Goal: Task Accomplishment & Management: Manage account settings

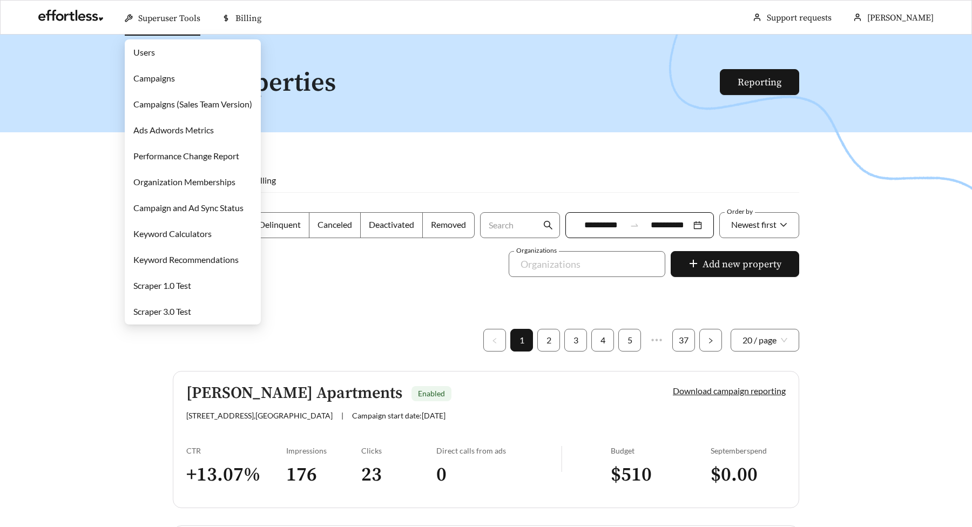
click at [134, 19] on div "Superuser Tools" at bounding box center [163, 18] width 76 height 35
click at [144, 76] on link "Campaigns" at bounding box center [154, 78] width 42 height 10
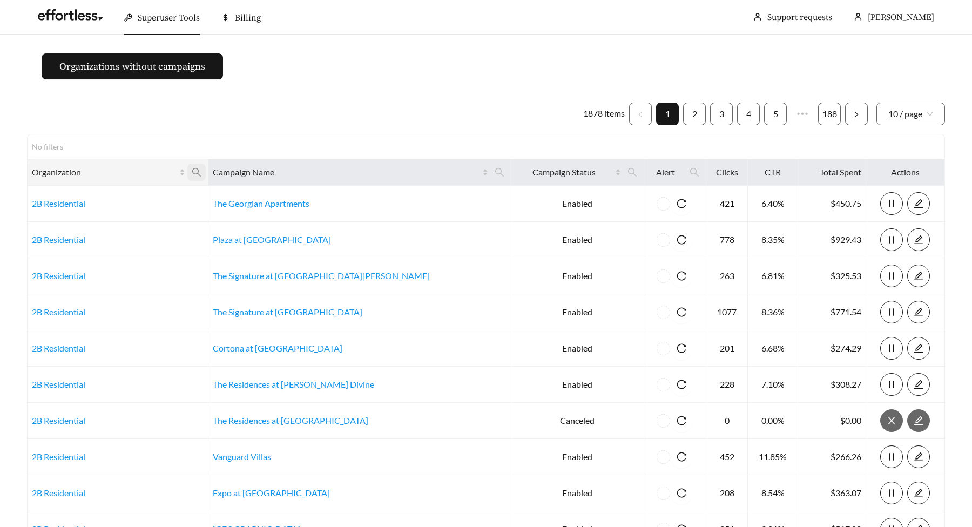
click at [201, 176] on icon "search" at bounding box center [197, 172] width 10 height 10
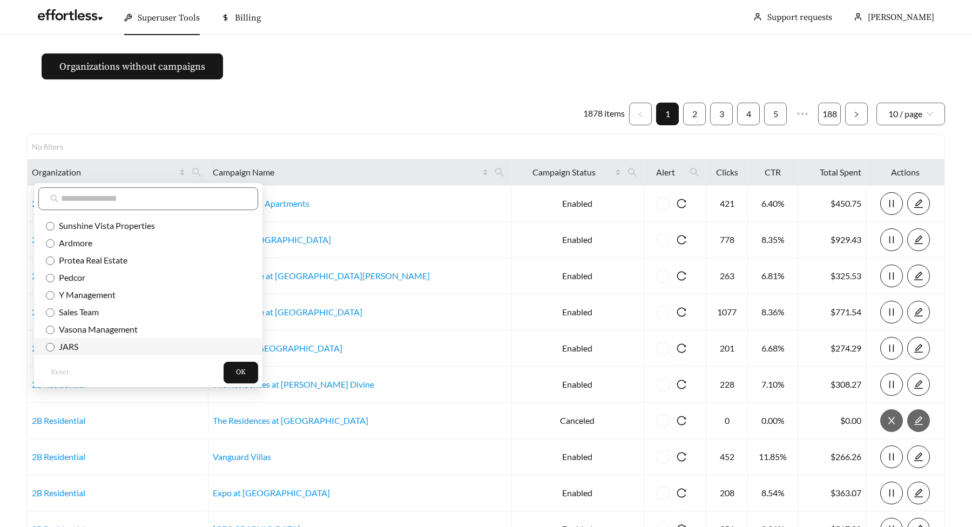
click at [67, 354] on li "JARS" at bounding box center [148, 346] width 228 height 17
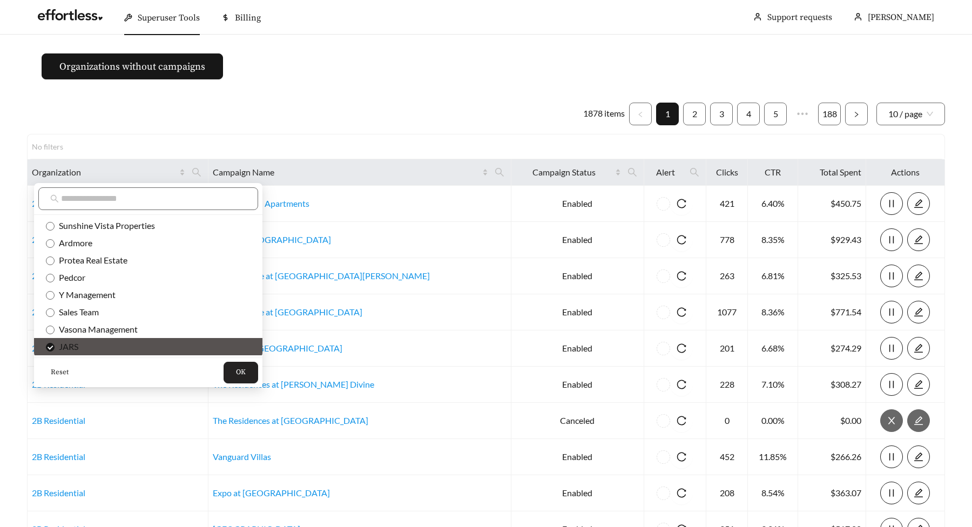
click at [223, 368] on button "OK" at bounding box center [240, 373] width 35 height 22
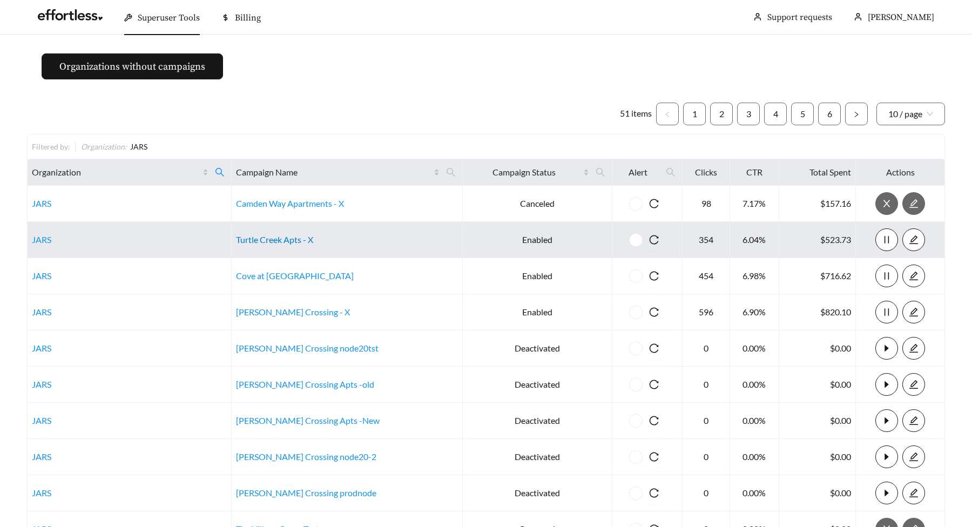
click at [299, 239] on link "Turtle Creek Apts - X" at bounding box center [274, 239] width 77 height 10
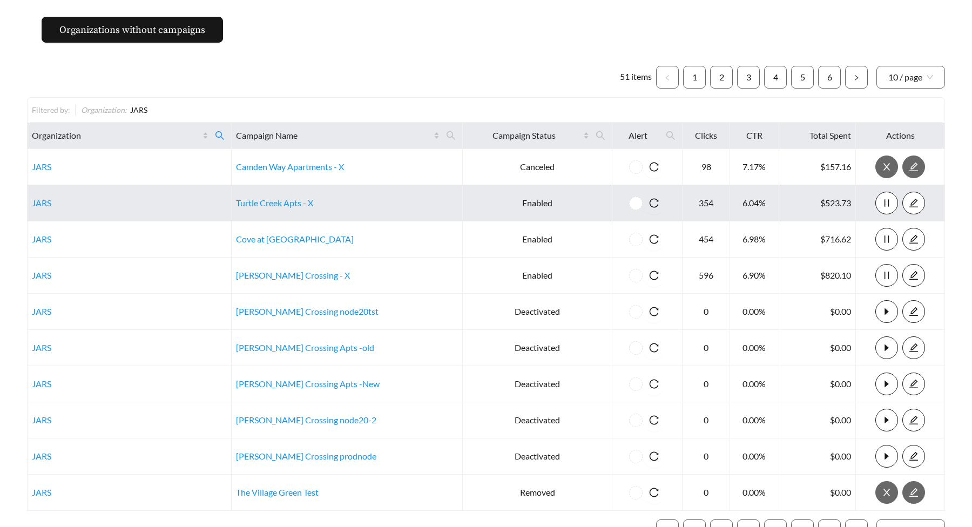
scroll to position [118, 0]
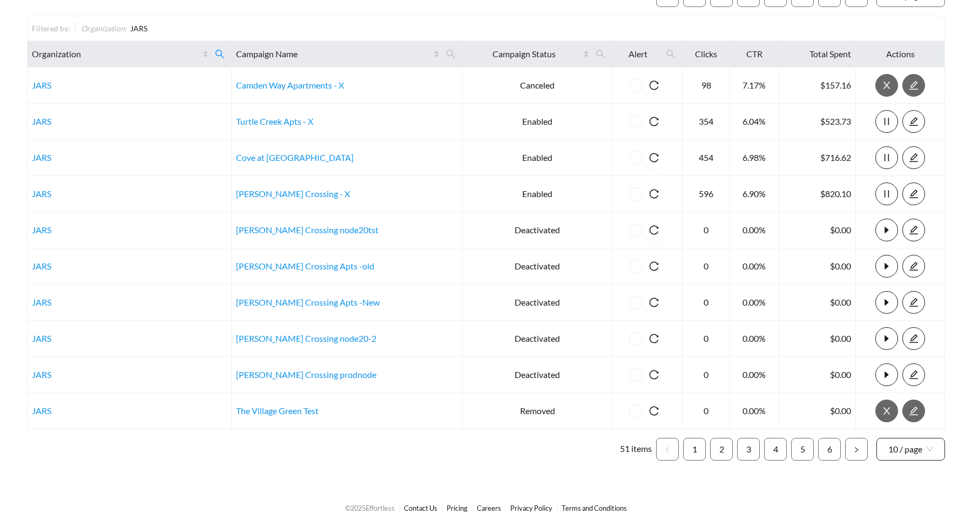
click at [921, 438] on span "10 / page" at bounding box center [910, 449] width 45 height 22
click at [913, 426] on div "100 / page" at bounding box center [910, 425] width 45 height 12
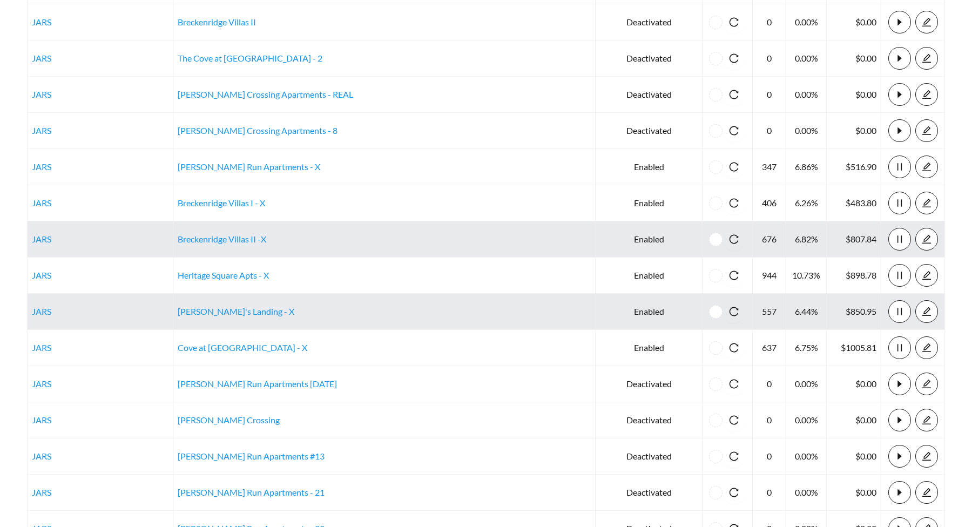
scroll to position [1124, 0]
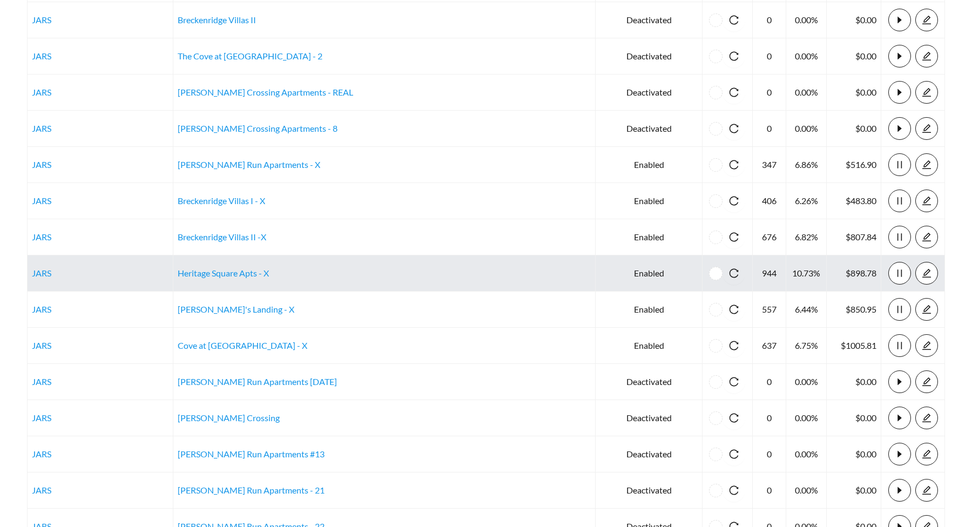
click at [283, 265] on td "Heritage Square Apts - X" at bounding box center [384, 273] width 423 height 36
click at [269, 275] on link "Heritage Square Apts - X" at bounding box center [223, 273] width 91 height 10
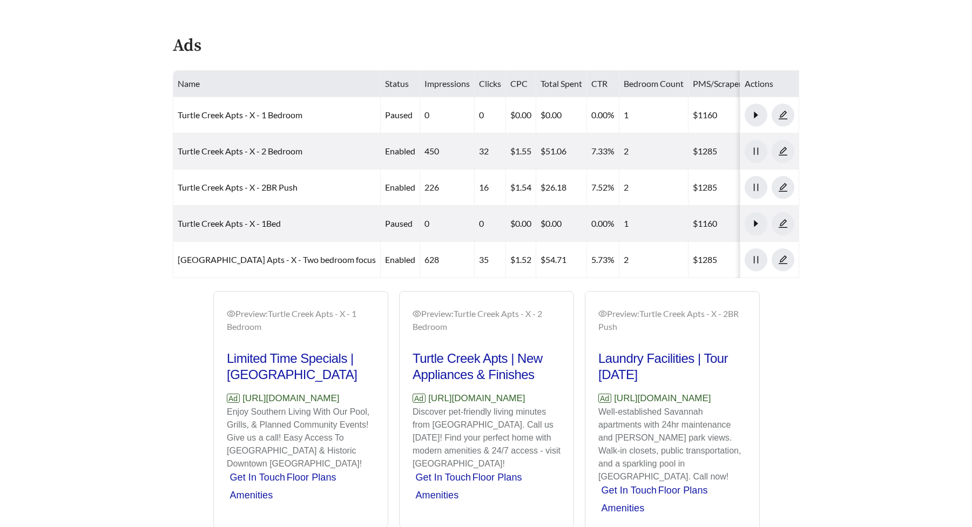
scroll to position [512, 0]
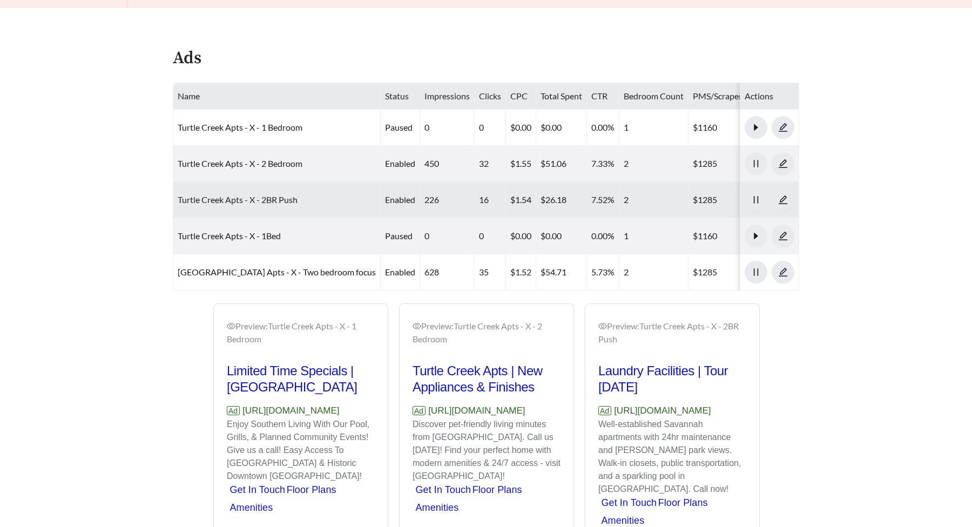
click at [218, 201] on link "Turtle Creek Apts - X - 2BR Push" at bounding box center [238, 199] width 120 height 10
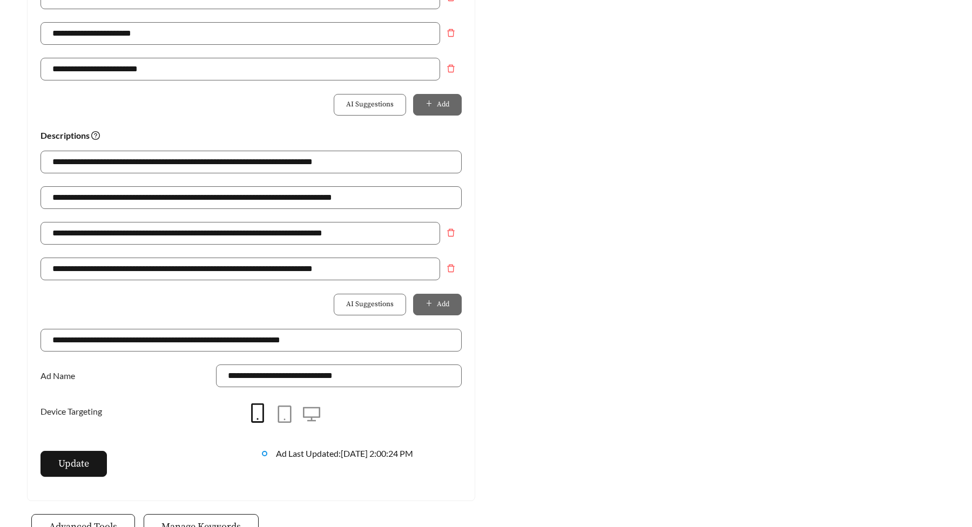
scroll to position [798, 0]
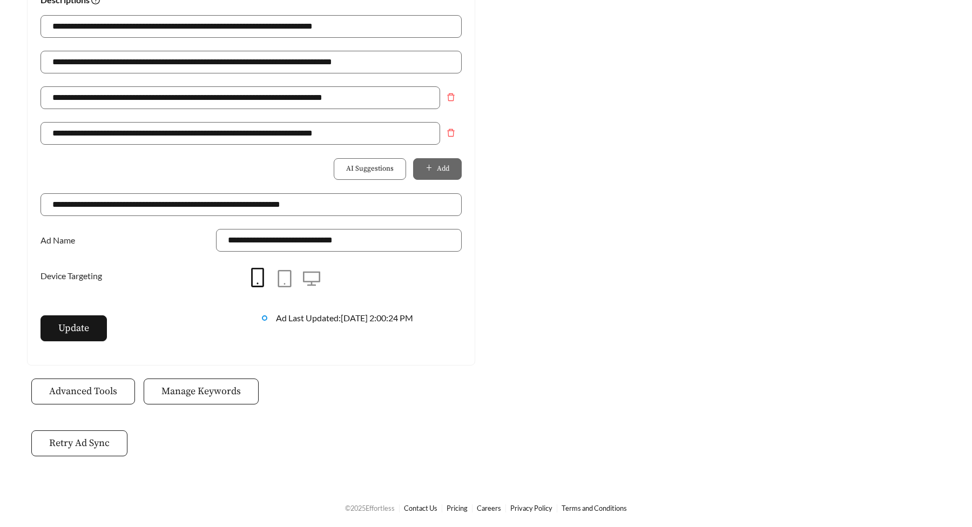
click at [215, 387] on span "Manage Keywords" at bounding box center [200, 391] width 79 height 15
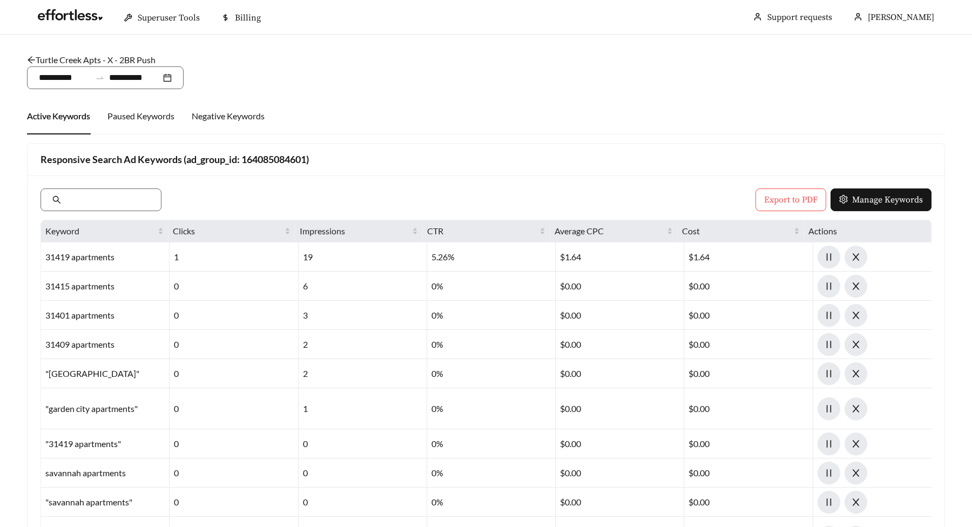
scroll to position [798, 0]
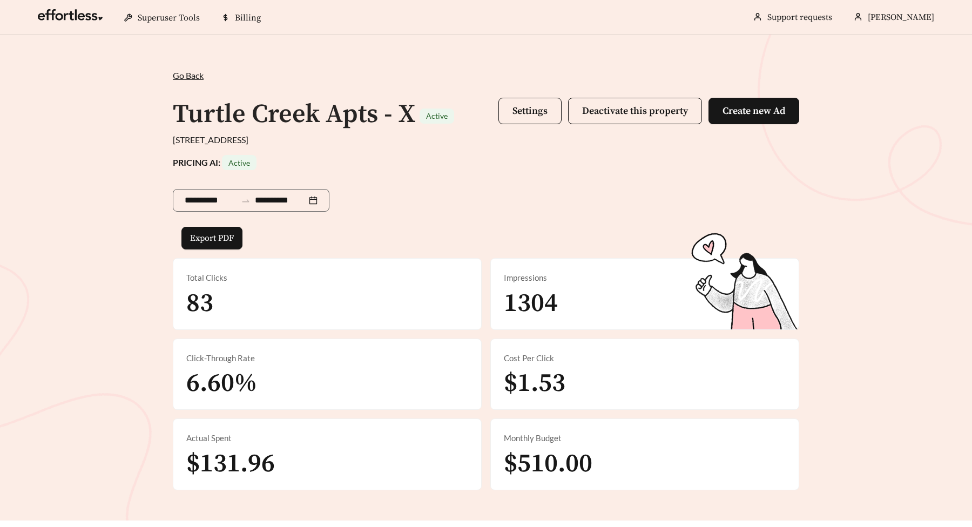
click at [180, 74] on span "Go Back" at bounding box center [188, 75] width 31 height 10
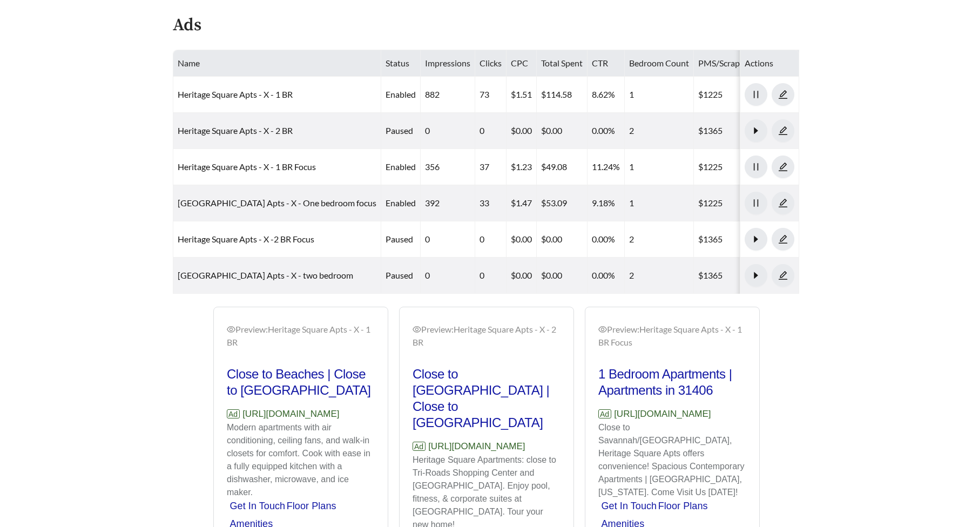
scroll to position [572, 0]
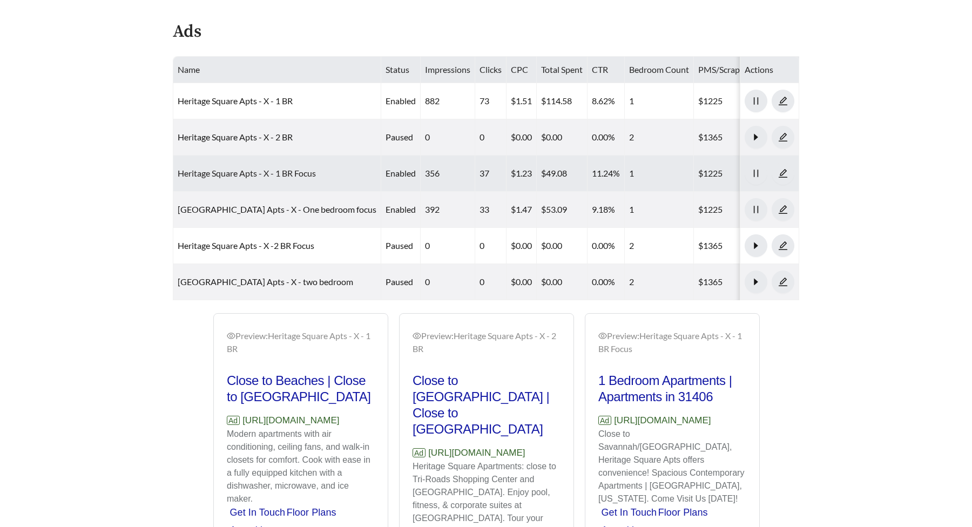
click at [265, 173] on link "Heritage Square Apts - X - 1 BR Focus" at bounding box center [247, 173] width 138 height 10
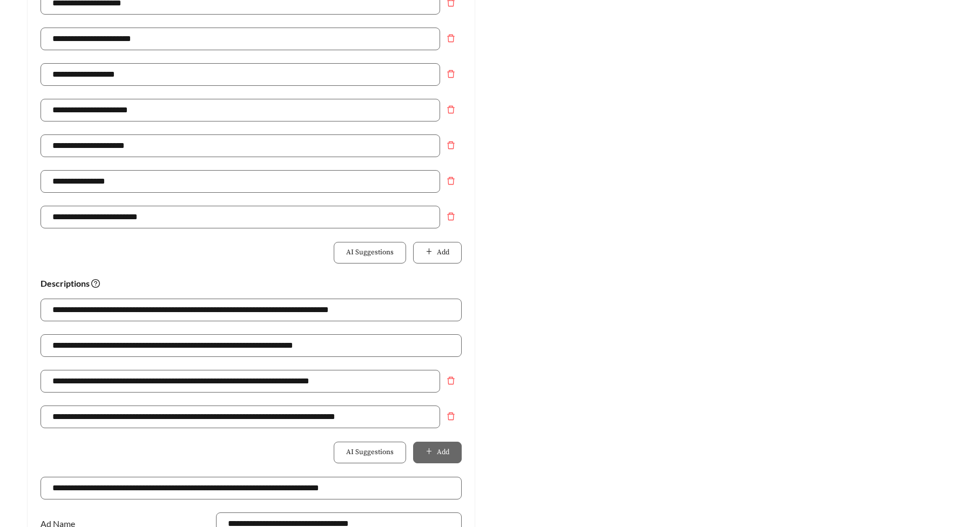
scroll to position [762, 0]
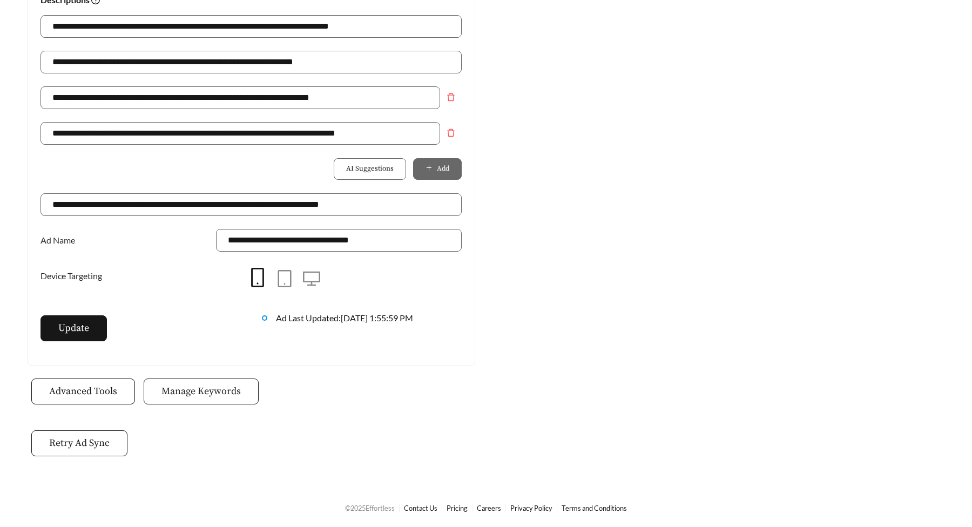
click at [191, 386] on span "Manage Keywords" at bounding box center [200, 391] width 79 height 15
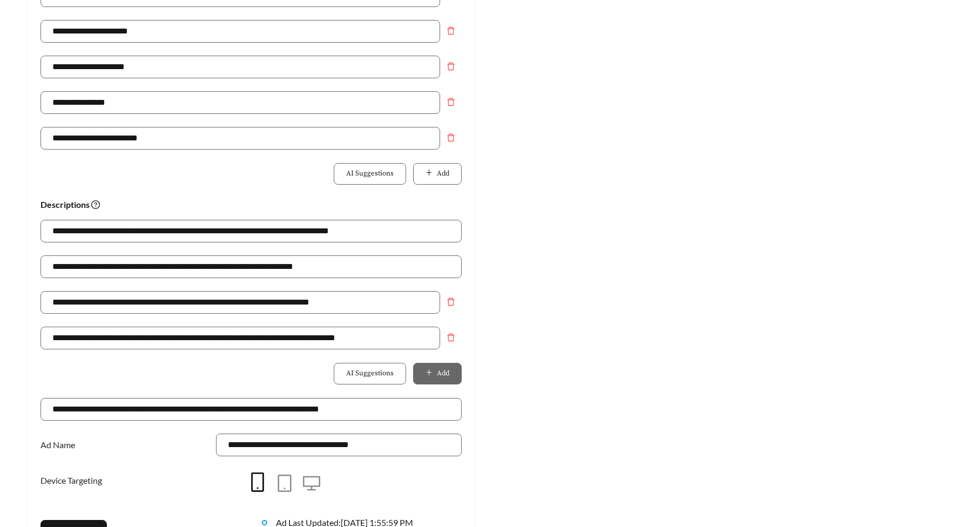
scroll to position [488, 0]
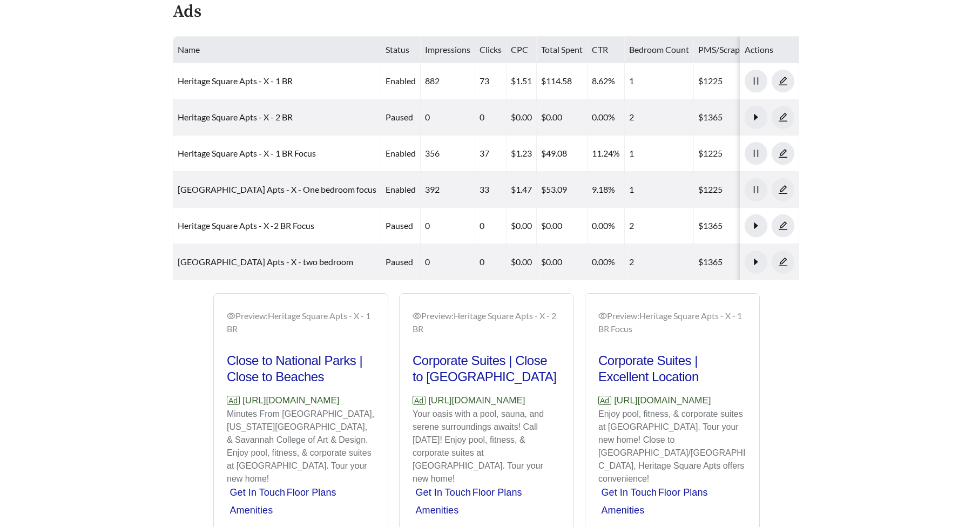
scroll to position [594, 0]
